Goal: Information Seeking & Learning: Learn about a topic

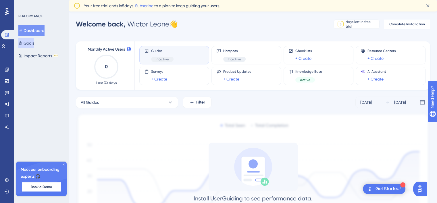
click at [34, 41] on button "Goals" at bounding box center [26, 43] width 16 height 10
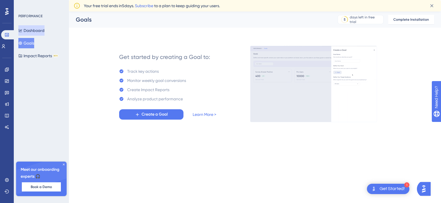
click at [34, 29] on button "Dashboard" at bounding box center [31, 30] width 26 height 10
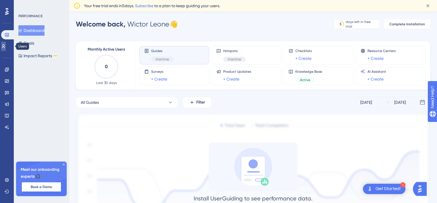
click at [5, 48] on icon at bounding box center [3, 46] width 5 height 5
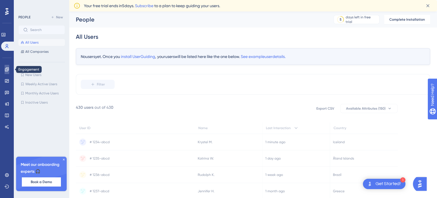
click at [7, 66] on link at bounding box center [7, 69] width 5 height 9
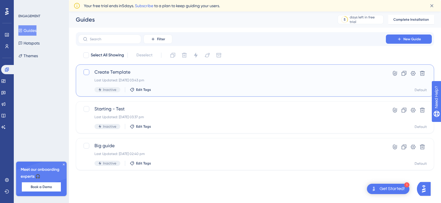
click at [87, 71] on div at bounding box center [87, 72] width 6 height 6
checkbox input "true"
click at [415, 73] on icon at bounding box center [413, 73] width 5 height 5
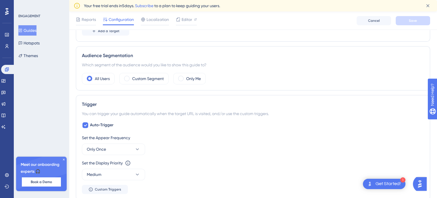
scroll to position [201, 0]
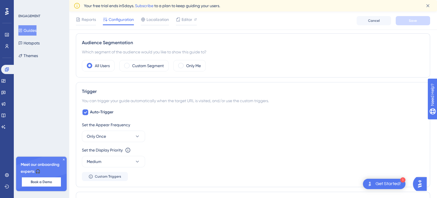
click at [48, 44] on div "Guides Hotspots Themes" at bounding box center [41, 43] width 46 height 36
click at [39, 44] on button "Hotspots" at bounding box center [28, 43] width 21 height 10
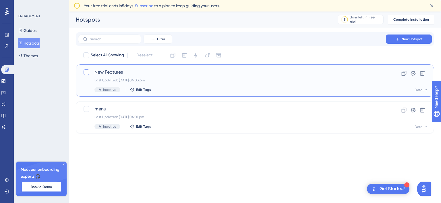
click at [86, 73] on div at bounding box center [87, 72] width 6 height 6
checkbox input "true"
click at [144, 89] on span "Edit Tags" at bounding box center [143, 89] width 15 height 5
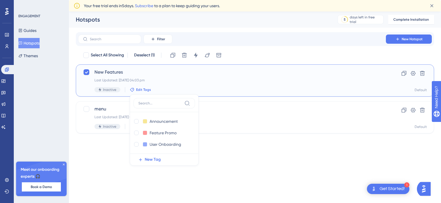
click at [144, 89] on span "Edit Tags" at bounding box center [143, 89] width 15 height 5
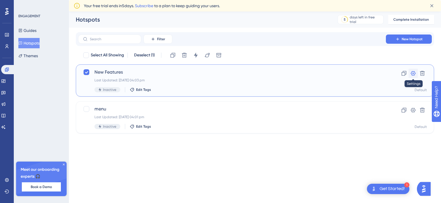
click at [414, 74] on icon at bounding box center [413, 73] width 6 height 6
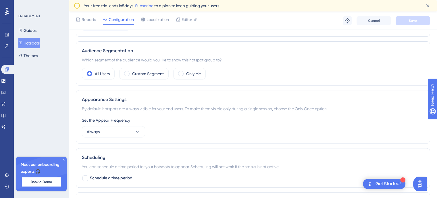
scroll to position [201, 0]
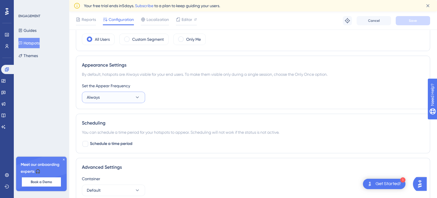
click at [135, 98] on icon at bounding box center [137, 97] width 6 height 6
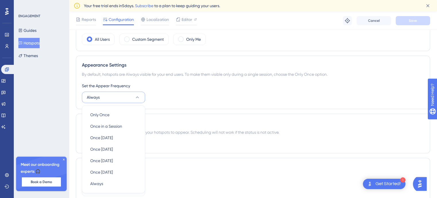
scroll to position [247, 0]
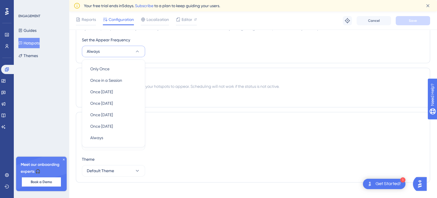
click at [171, 55] on div "Set the Appear Frequency Always Only Once Only Once Once in a Session Once in a…" at bounding box center [253, 46] width 342 height 21
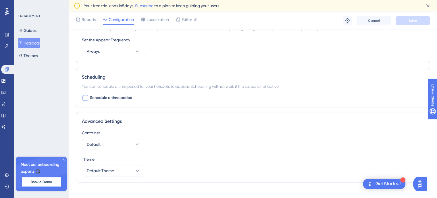
click at [128, 97] on span "Schedule a time period" at bounding box center [111, 97] width 42 height 7
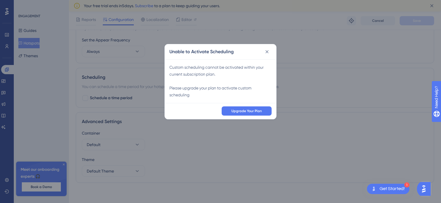
click at [189, 140] on div "Unable to Activate Scheduling Custom scheduling cannot be activated within your…" at bounding box center [220, 101] width 441 height 203
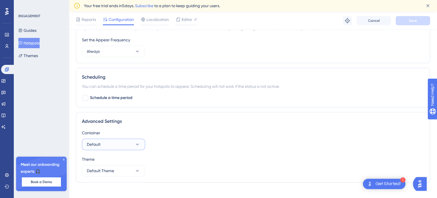
click at [130, 144] on button "Default" at bounding box center [113, 144] width 63 height 11
click at [139, 166] on button "Default Theme" at bounding box center [113, 170] width 63 height 11
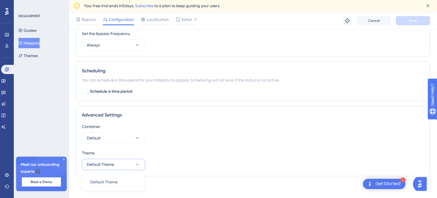
click at [140, 165] on icon at bounding box center [137, 165] width 6 height 6
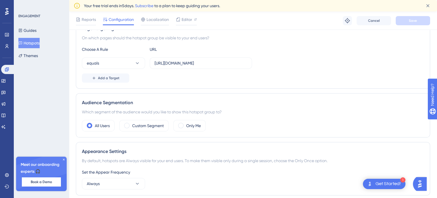
scroll to position [110, 0]
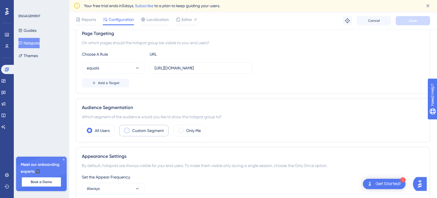
click at [158, 130] on label "Custom Segment" at bounding box center [148, 130] width 32 height 7
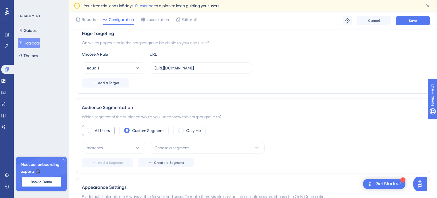
click at [106, 131] on label "All Users" at bounding box center [102, 130] width 15 height 7
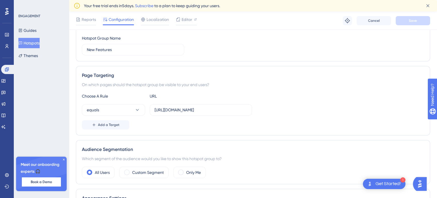
scroll to position [86, 0]
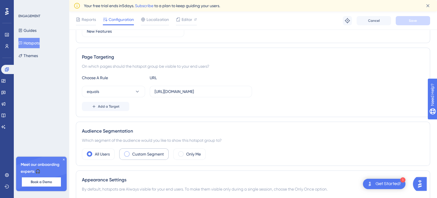
click at [143, 158] on div "Custom Segment" at bounding box center [143, 153] width 49 height 11
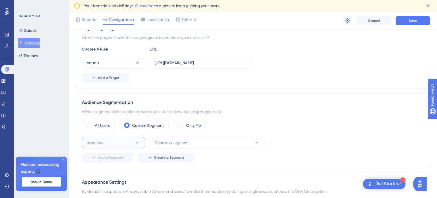
click at [132, 146] on button "matches" at bounding box center [113, 142] width 63 height 11
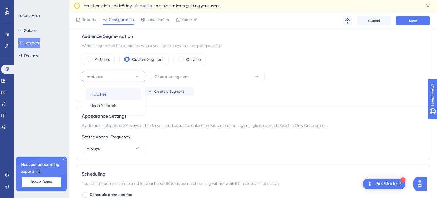
click at [131, 94] on div "matches matches" at bounding box center [113, 93] width 46 height 11
click at [181, 77] on span "Choose a segment" at bounding box center [171, 76] width 34 height 7
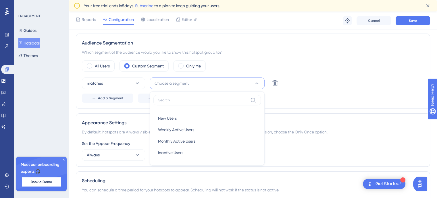
scroll to position [174, 0]
click at [119, 99] on span "Add a Segment" at bounding box center [111, 98] width 26 height 5
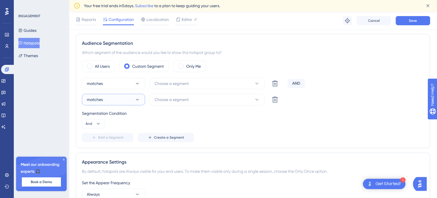
click at [133, 98] on button "matches" at bounding box center [113, 99] width 63 height 11
click at [166, 108] on div "matches Choose a segment Delete AND matches matches matches doesn't match doesn…" at bounding box center [253, 110] width 342 height 64
click at [172, 136] on span "Create a Segment" at bounding box center [169, 137] width 30 height 5
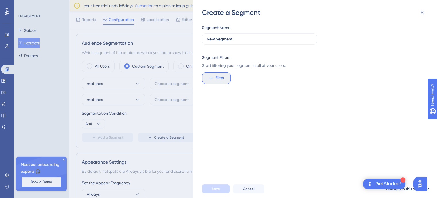
click at [226, 75] on button "Filter" at bounding box center [216, 77] width 29 height 11
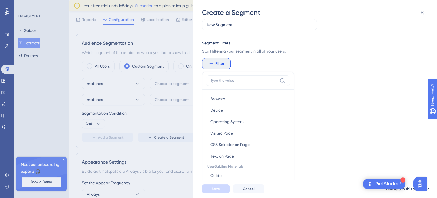
scroll to position [0, 0]
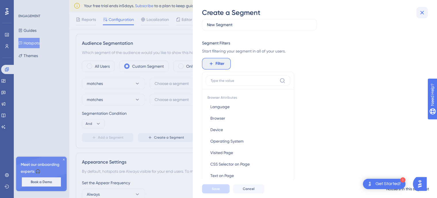
click at [422, 13] on icon at bounding box center [422, 13] width 4 height 4
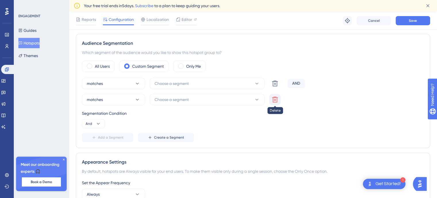
click at [277, 87] on icon at bounding box center [274, 83] width 7 height 7
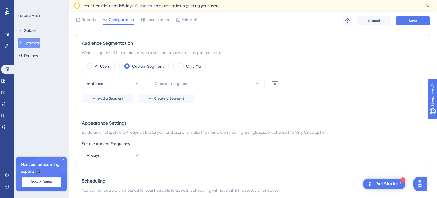
click at [256, 116] on div "Appearance Settings By default, hotspots are Always visible for your end users.…" at bounding box center [253, 140] width 354 height 53
click at [276, 85] on icon at bounding box center [275, 84] width 6 height 6
click at [316, 61] on div "All Users Custom Segment Only Me" at bounding box center [253, 66] width 342 height 11
click at [104, 65] on label "All Users" at bounding box center [102, 66] width 15 height 7
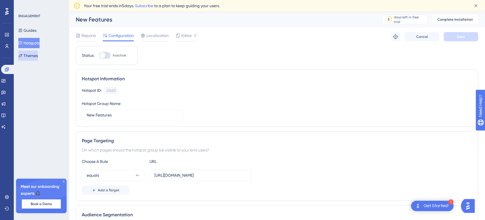
click at [32, 59] on button "Themes" at bounding box center [28, 56] width 20 height 10
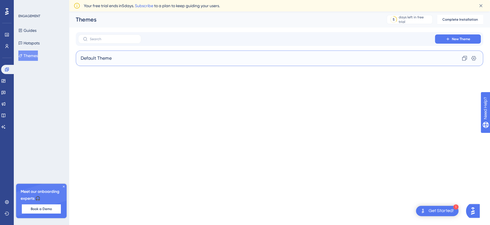
click at [113, 59] on div "Default Theme Clone Settings" at bounding box center [279, 58] width 407 height 15
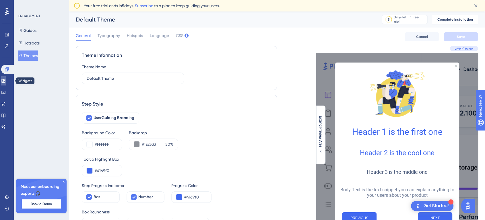
click at [6, 82] on icon at bounding box center [3, 81] width 5 height 5
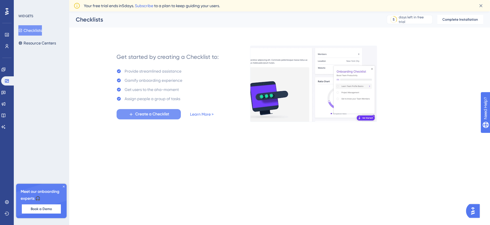
click at [140, 114] on span "Create a Checklist" at bounding box center [152, 114] width 34 height 7
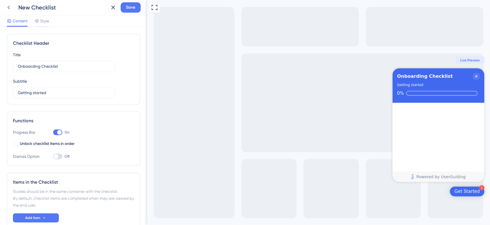
click at [10, 9] on icon at bounding box center [8, 7] width 7 height 7
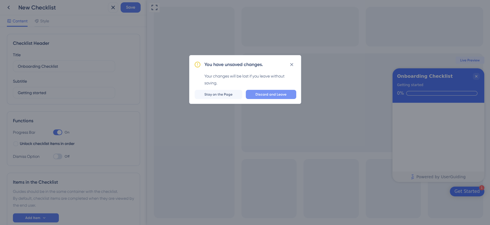
click at [259, 97] on button "Discard and Leave" at bounding box center [271, 94] width 51 height 9
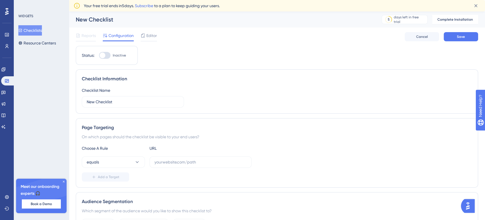
click at [317, 30] on div "Reports Configuration Editor Cancel Save" at bounding box center [277, 37] width 402 height 18
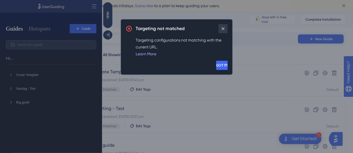
click at [222, 26] on icon at bounding box center [223, 29] width 6 height 6
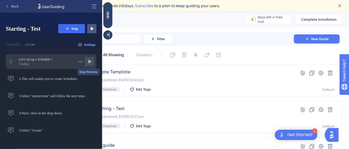
click at [88, 60] on icon at bounding box center [90, 62] width 6 height 6
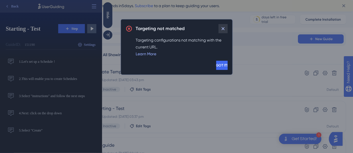
click at [224, 28] on icon at bounding box center [223, 29] width 6 height 6
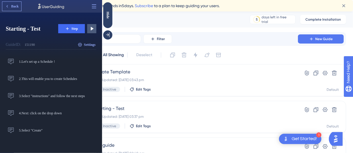
click at [14, 10] on button "Back" at bounding box center [11, 6] width 19 height 9
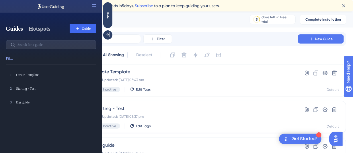
click at [35, 26] on button "Hotspots" at bounding box center [40, 29] width 22 height 8
click at [191, 20] on div "Guides" at bounding box center [156, 19] width 160 height 8
click at [302, 139] on div "Get Started!" at bounding box center [304, 139] width 25 height 6
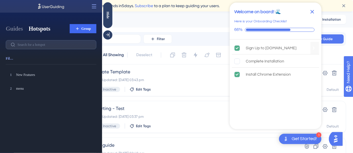
click at [238, 50] on icon "Sign Up to UserGuiding.com is complete." at bounding box center [237, 47] width 5 height 5
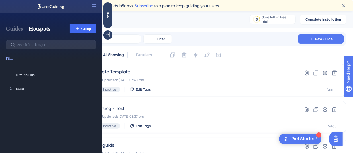
click at [294, 138] on div "Get Started!" at bounding box center [304, 139] width 25 height 6
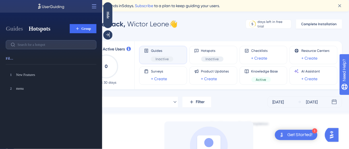
click at [329, 135] on img "Open AI Assistant Launcher" at bounding box center [331, 135] width 10 height 10
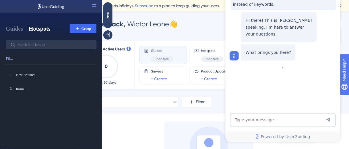
click at [179, 125] on div at bounding box center [208, 146] width 89 height 48
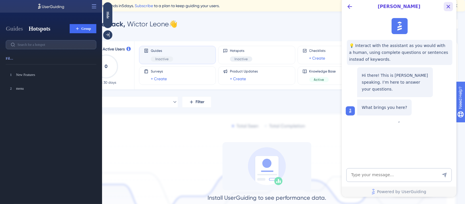
click at [349, 7] on icon "Close Button" at bounding box center [448, 6] width 7 height 7
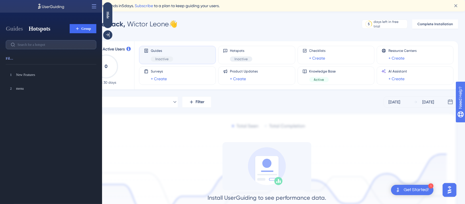
click at [349, 149] on div "Get Started!" at bounding box center [416, 190] width 25 height 6
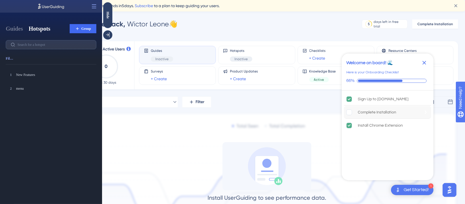
click at [349, 111] on rect "Complete Installation is incomplete." at bounding box center [349, 112] width 5 height 5
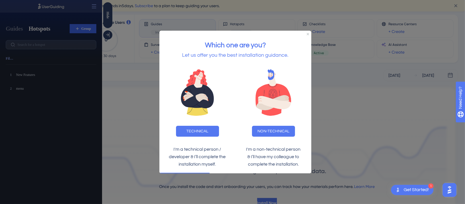
scroll to position [38, 0]
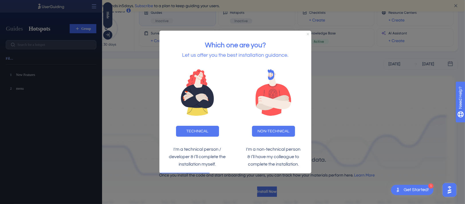
click at [308, 33] on icon "Close Preview" at bounding box center [308, 34] width 2 height 2
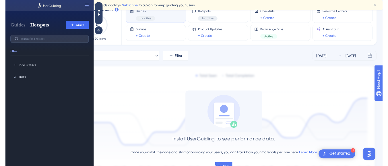
scroll to position [38, 0]
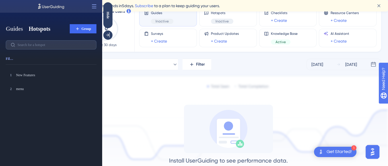
click at [20, 28] on button "Guides" at bounding box center [14, 29] width 17 height 8
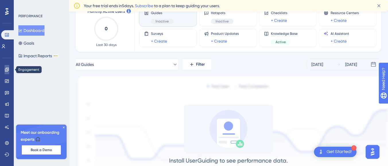
click at [9, 67] on link at bounding box center [7, 69] width 5 height 9
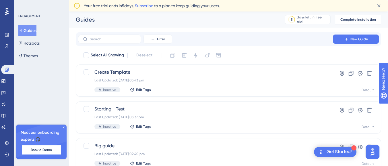
click at [35, 32] on button "Guides" at bounding box center [27, 30] width 18 height 10
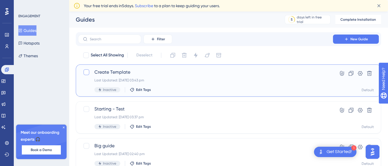
click at [89, 73] on div at bounding box center [86, 72] width 7 height 7
checkbox input "true"
click at [100, 88] on icon at bounding box center [100, 90] width 4 height 4
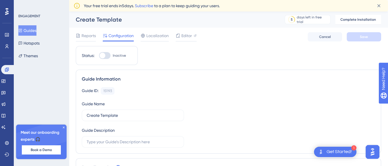
click at [108, 55] on div at bounding box center [104, 55] width 11 height 7
click at [99, 55] on input "Inactive" at bounding box center [99, 55] width 0 height 0
checkbox input "false"
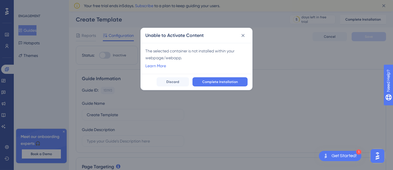
click at [178, 53] on div "The selected container is not installed within your webpage/webapp." at bounding box center [196, 55] width 102 height 14
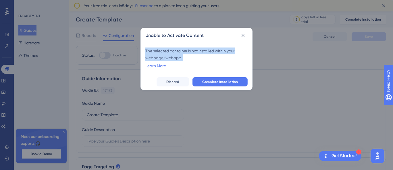
click at [178, 53] on div "The selected container is not installed within your webpage/webapp." at bounding box center [196, 55] width 102 height 14
click at [163, 49] on div "The selected container is not installed within your webpage/webapp." at bounding box center [196, 55] width 102 height 14
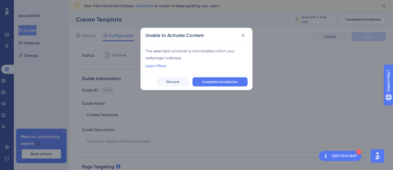
click at [173, 50] on div "The selected container is not installed within your webpage/webapp." at bounding box center [196, 55] width 102 height 14
drag, startPoint x: 194, startPoint y: 50, endPoint x: 217, endPoint y: 54, distance: 23.5
click at [224, 51] on div "The selected container is not installed within your webpage/webapp." at bounding box center [196, 55] width 102 height 14
click at [170, 58] on div "The selected container is not installed within your webpage/webapp." at bounding box center [196, 55] width 102 height 14
click at [179, 58] on div "The selected container is not installed within your webpage/webapp." at bounding box center [196, 55] width 102 height 14
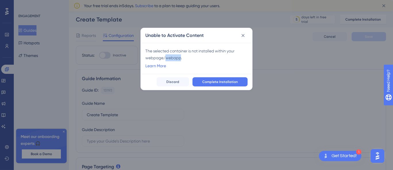
click at [179, 58] on div "The selected container is not installed within your webpage/webapp." at bounding box center [196, 55] width 102 height 14
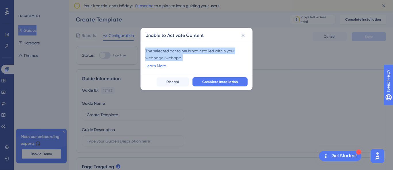
click at [179, 58] on div "The selected container is not installed within your webpage/webapp." at bounding box center [196, 55] width 102 height 14
click at [210, 79] on button "Complete Installation" at bounding box center [219, 81] width 55 height 9
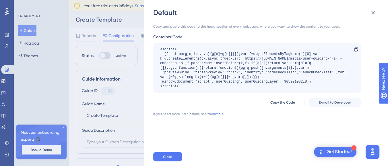
click at [217, 69] on div "<script> (function(g,u,i,d,e,s){g[e]=g[e]||[];var f=u.getElementsByTagName(i)[0…" at bounding box center [254, 67] width 188 height 41
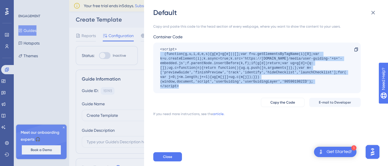
click at [217, 69] on div "<script> (function(g,u,i,d,e,s){g[e]=g[e]||[];var f=u.getElementsByTagName(i)[0…" at bounding box center [254, 67] width 188 height 41
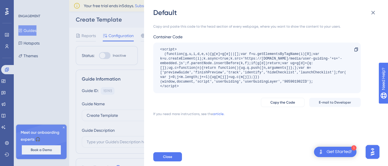
click at [203, 85] on div "<script> (function(g,u,i,d,e,s){g[e]=g[e]||[];var f=u.getElementsByTagName(i)[0…" at bounding box center [254, 67] width 188 height 41
drag, startPoint x: 183, startPoint y: 86, endPoint x: 157, endPoint y: 47, distance: 46.6
click at [157, 47] on div "<script> (function(g,u,i,d,e,s){g[e]=g[e]||[];var f=u.getElementsByTagName(i)[0…" at bounding box center [256, 67] width 207 height 51
click at [279, 102] on span "Copy the Code" at bounding box center [282, 102] width 25 height 5
copy div "<script> (function(g,u,i,d,e,s){g[e]=g[e]||[];var f=u.getElementsByTagName(i)[0…"
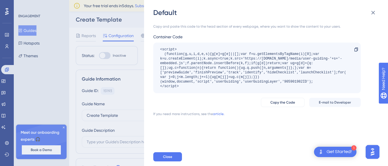
drag, startPoint x: 160, startPoint y: 48, endPoint x: 219, endPoint y: 86, distance: 70.1
click at [219, 86] on div "<script> (function(g,u,i,d,e,s){g[e]=g[e]||[];var f=u.getElementsByTagName(i)[0…" at bounding box center [254, 67] width 188 height 41
drag, startPoint x: 320, startPoint y: 1, endPoint x: 276, endPoint y: 7, distance: 44.6
click at [278, 5] on div "Default Copy and paste this code to the head section of every webpage, where yo…" at bounding box center [266, 83] width 244 height 166
click at [59, 63] on div "Default Copy and paste this code to the head section of every webpage, where yo…" at bounding box center [194, 83] width 388 height 166
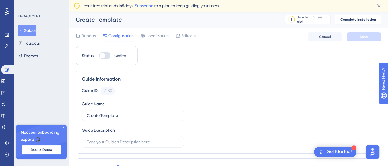
click at [349, 149] on img "Open AI Assistant Launcher" at bounding box center [372, 151] width 10 height 10
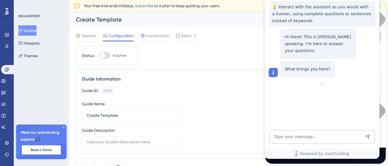
click at [349, 6] on div "💡 Interact with the assistant as you would with a human, using complete questio…" at bounding box center [321, 28] width 115 height 102
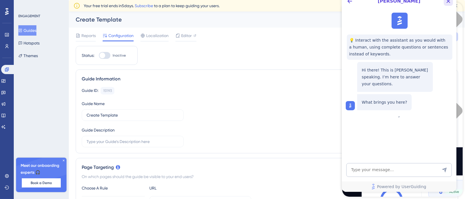
click at [349, 2] on icon "Close Button" at bounding box center [448, 1] width 7 height 7
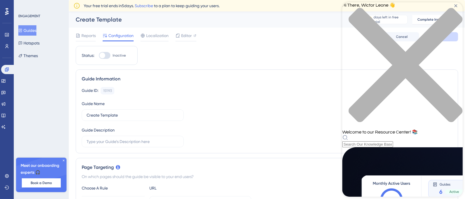
click at [349, 34] on div "Hi There, [PERSON_NAME] 👋 Welcome to our Resource Center! 📚" at bounding box center [402, 74] width 121 height 145
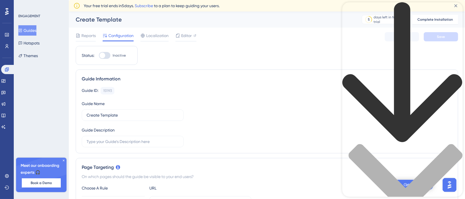
scroll to position [77, 0]
type input "more windows"
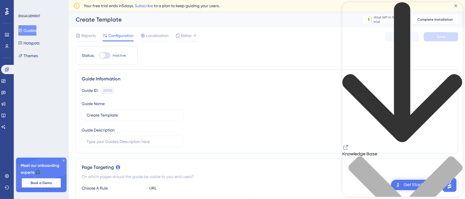
click at [349, 9] on icon "back to header" at bounding box center [402, 72] width 121 height 141
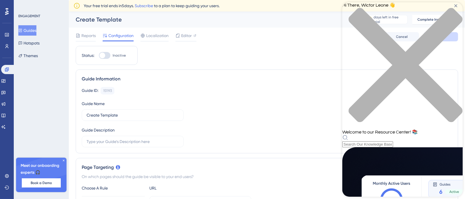
scroll to position [38, 0]
click at [349, 135] on div "Resource Center Header" at bounding box center [402, 141] width 121 height 13
click at [349, 34] on div "Hi There, [PERSON_NAME] 👋 Welcome to our Resource Center! 📚" at bounding box center [402, 74] width 121 height 145
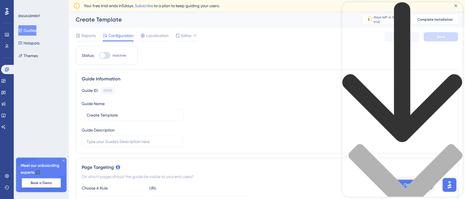
scroll to position [0, 0]
type input "w"
drag, startPoint x: 387, startPoint y: 28, endPoint x: 387, endPoint y: 25, distance: 3.5
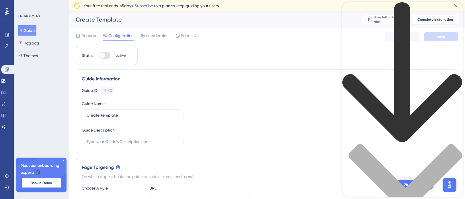
type input "m"
type input "google chrome"
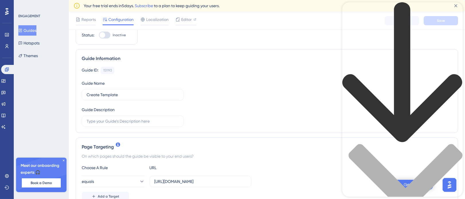
scroll to position [38, 0]
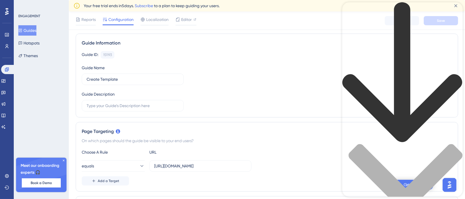
drag, startPoint x: 722, startPoint y: 43, endPoint x: 459, endPoint y: 29, distance: 263.0
click at [296, 42] on div "Guide Information" at bounding box center [267, 43] width 371 height 7
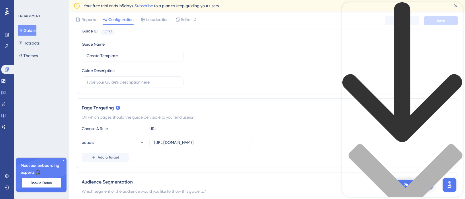
scroll to position [77, 0]
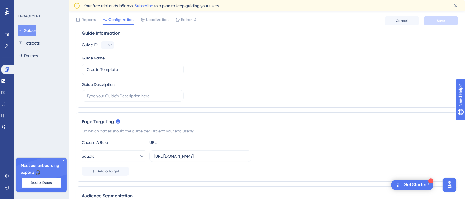
scroll to position [0, 0]
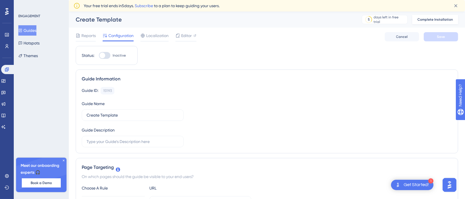
click at [349, 22] on span "Complete Installation" at bounding box center [436, 19] width 36 height 5
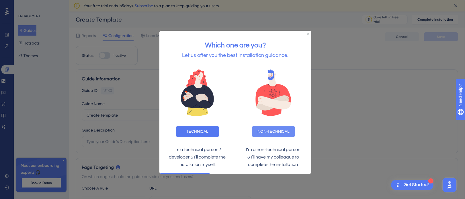
click at [265, 130] on button "NON-TECHNICAL" at bounding box center [273, 131] width 43 height 11
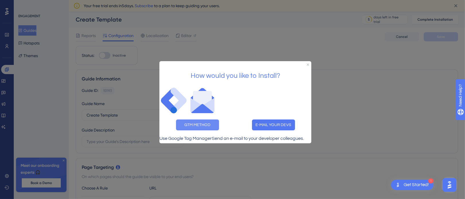
click at [187, 119] on button "GTM METHOD" at bounding box center [197, 124] width 43 height 11
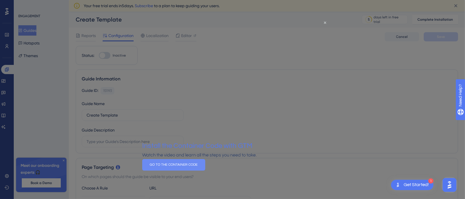
click at [205, 149] on button "GO TO THE CONTAINER CODE" at bounding box center [173, 164] width 63 height 11
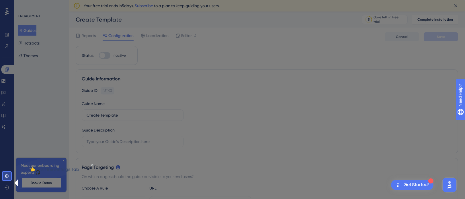
click at [55, 149] on p "👈 Visit the settings Tab" at bounding box center [54, 169] width 74 height 7
click at [5, 149] on icon at bounding box center [7, 176] width 5 height 5
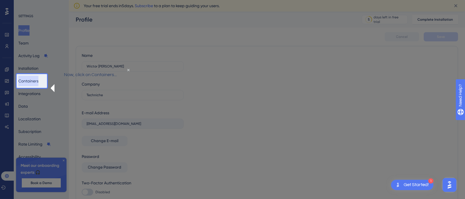
click at [37, 81] on button "Containers" at bounding box center [28, 81] width 20 height 10
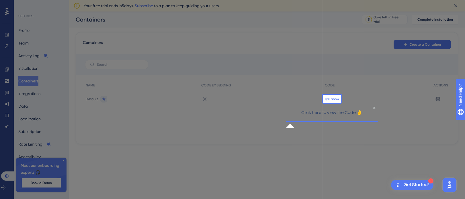
click at [331, 97] on span "</> Show" at bounding box center [332, 99] width 15 height 5
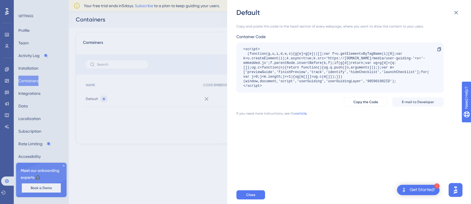
click at [327, 83] on div "<script> (function(g,u,i,d,e,s){g[e]=g[e]||[];var f=u.getElementsByTagName(i)[0…" at bounding box center [337, 67] width 188 height 41
drag, startPoint x: 271, startPoint y: 85, endPoint x: 239, endPoint y: 45, distance: 51.4
click at [239, 45] on div "<script> (function(g,u,i,d,e,s){g[e]=g[e]||[];var f=u.getElementsByTagName(i)[0…" at bounding box center [339, 67] width 207 height 51
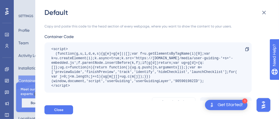
click at [157, 73] on div "<script> (function(g,u,i,d,e,s){g[e]=g[e]||[];var f=u.getElementsByTagName(i)[0…" at bounding box center [145, 67] width 188 height 41
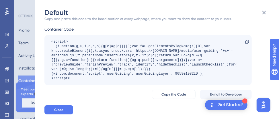
scroll to position [11, 0]
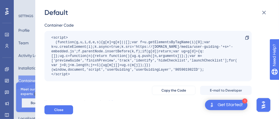
click at [31, 9] on div "Default Copy and paste this code to the head section of every webpage, where yo…" at bounding box center [139, 59] width 279 height 119
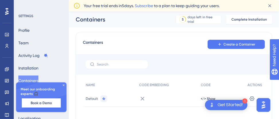
drag, startPoint x: 125, startPoint y: 23, endPoint x: 95, endPoint y: 15, distance: 31.4
click at [125, 23] on div "Containers" at bounding box center [119, 19] width 86 height 8
click at [267, 103] on img "Open AI Assistant Launcher" at bounding box center [263, 105] width 10 height 10
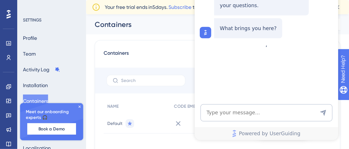
scroll to position [0, 0]
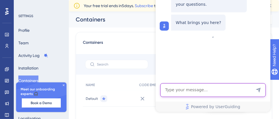
click at [207, 92] on textarea "AI Assistant Text Input" at bounding box center [213, 91] width 106 height 14
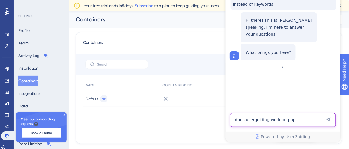
click at [251, 121] on textarea "does userguiding work on pop" at bounding box center [283, 121] width 106 height 14
paste textarea "Does it only work for single page applications or will it work for pop up windo…"
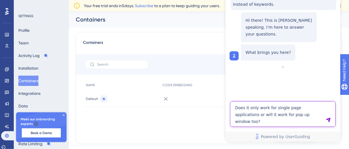
click at [245, 108] on textarea "Does it only work for single page applications or will it work for pop up windo…" at bounding box center [283, 115] width 106 height 26
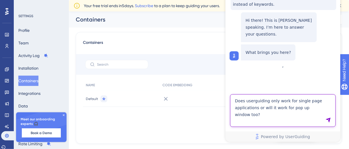
type textarea "Does userguiding only work for single page applications or will it work for pop…"
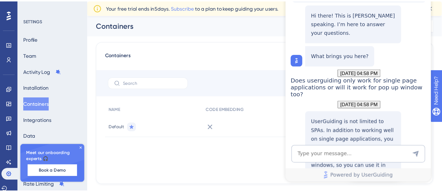
scroll to position [110, 0]
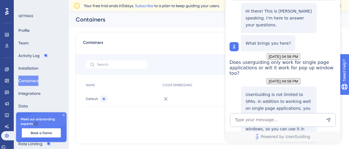
click at [55, 73] on div "Profile Team Activity Log Installation Containers Integrations Data Localizatio…" at bounding box center [41, 93] width 46 height 137
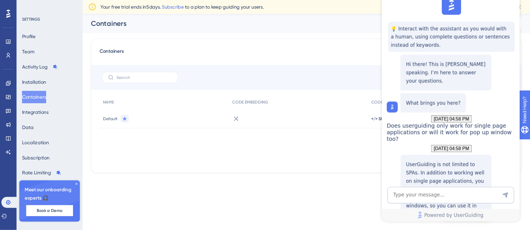
scroll to position [0, 0]
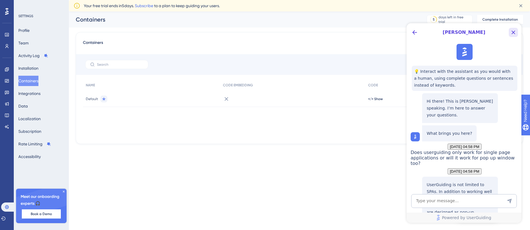
click at [349, 33] on icon "Close Button" at bounding box center [513, 33] width 4 height 4
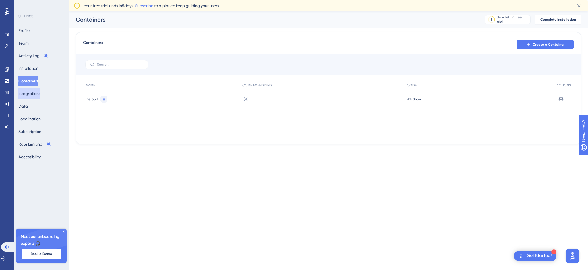
click at [37, 95] on button "Integrations" at bounding box center [29, 93] width 22 height 10
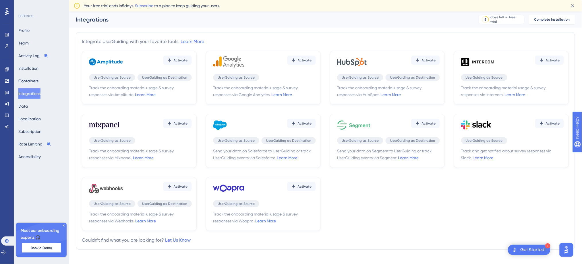
drag, startPoint x: 37, startPoint y: 95, endPoint x: 259, endPoint y: 30, distance: 230.9
click at [259, 30] on div "Integrate UserGuiding with your favorite tools. Learn More Activate UserGuiding…" at bounding box center [325, 141] width 499 height 227
click at [40, 106] on div "Profile Team Activity Log Installation Containers Integrations Data Localizatio…" at bounding box center [41, 93] width 46 height 137
click at [28, 106] on button "Data" at bounding box center [22, 106] width 9 height 10
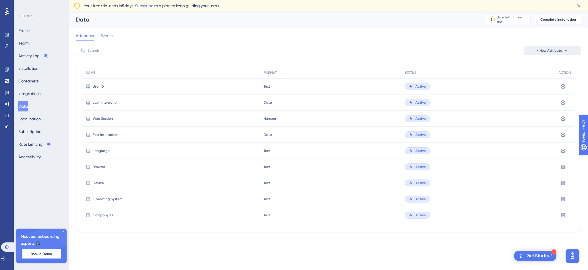
click at [349, 52] on span "+ New Attribute" at bounding box center [549, 50] width 26 height 5
click at [107, 40] on div at bounding box center [107, 40] width 12 height 1
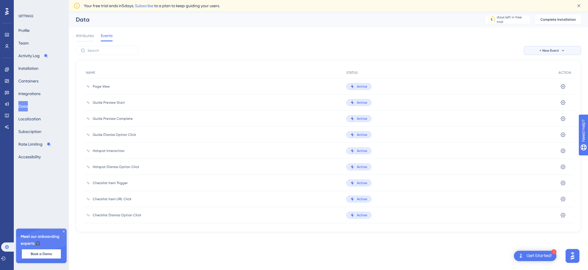
click at [349, 53] on button "+ New Event" at bounding box center [551, 50] width 57 height 9
click at [349, 65] on span "Custom Event" at bounding box center [544, 66] width 25 height 7
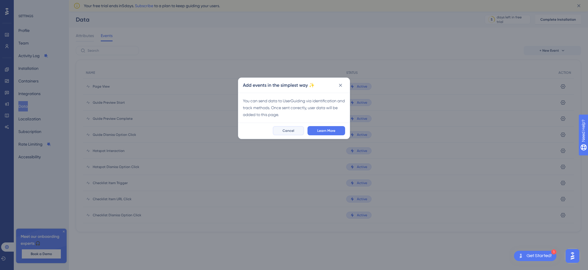
click at [297, 130] on button "Cancel" at bounding box center [288, 130] width 31 height 9
